Goal: Transaction & Acquisition: Purchase product/service

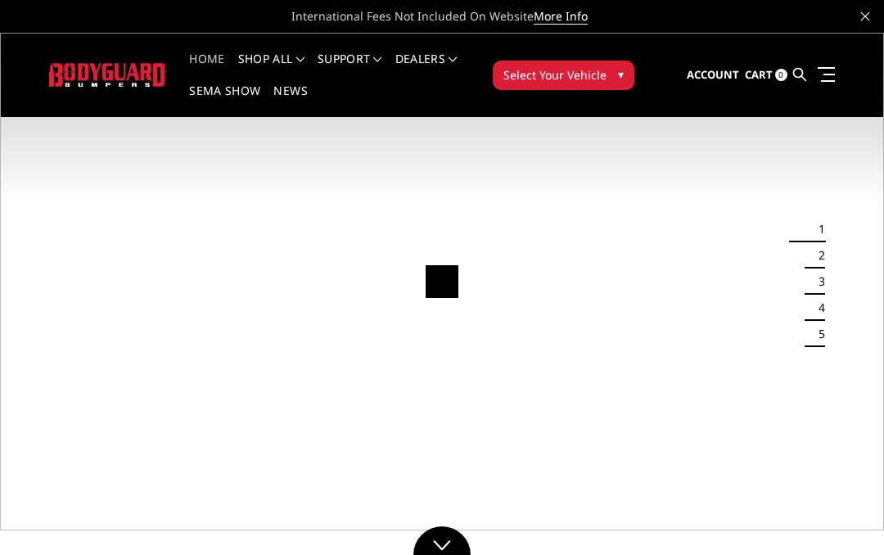
click at [624, 76] on span "▾" at bounding box center [621, 73] width 6 height 17
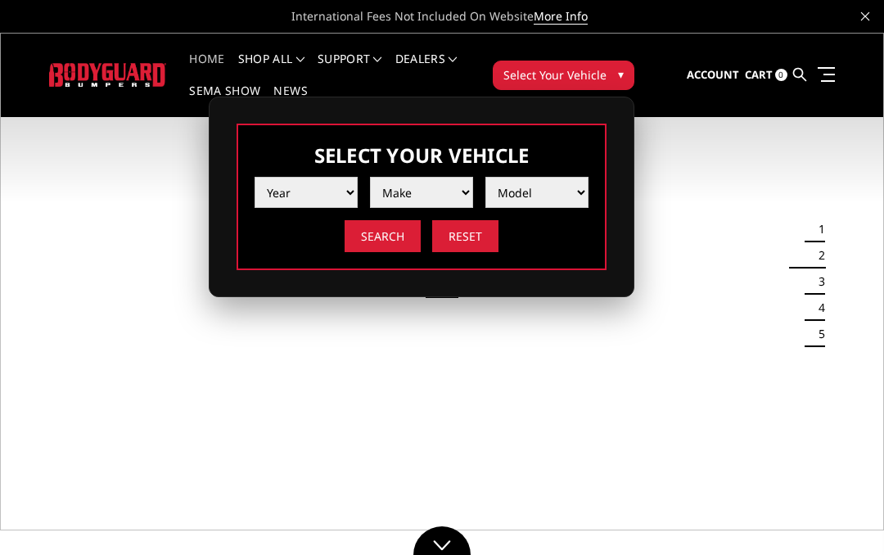
click at [359, 181] on li "Make" at bounding box center [415, 186] width 115 height 43
click at [334, 200] on select "Year [DATE] 2024 2023 2022 2021 2020 2019 2018 2017 2016 2015 2014 2013 2012 20…" at bounding box center [306, 192] width 103 height 31
select select "yr_2016"
click at [457, 205] on select "Make Chevrolet Ford GMC Nissan Ram Toyota" at bounding box center [421, 192] width 103 height 31
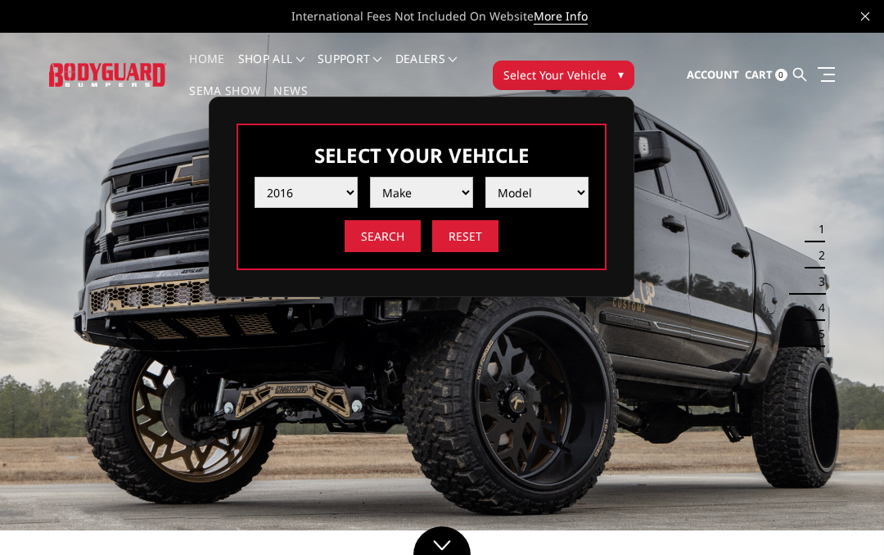
select select "mk_ford"
click at [565, 194] on select "Model F150 F250 / F350 F450 F550" at bounding box center [536, 192] width 103 height 31
